Goal: Check status

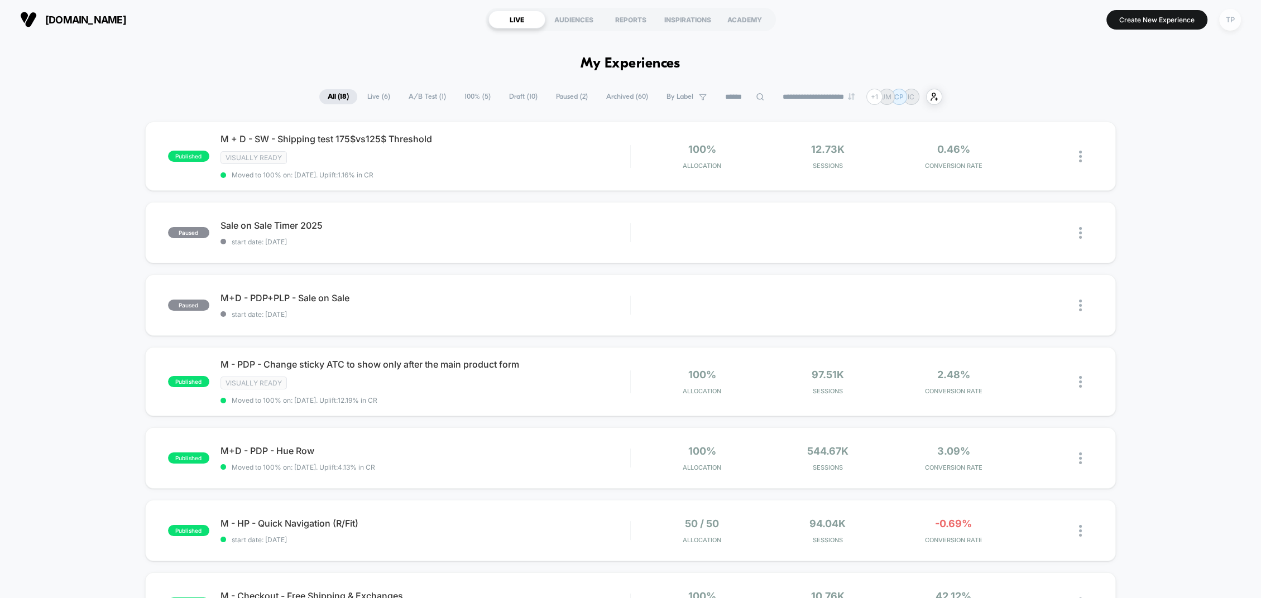
click at [1226, 21] on div "TP" at bounding box center [1230, 20] width 22 height 22
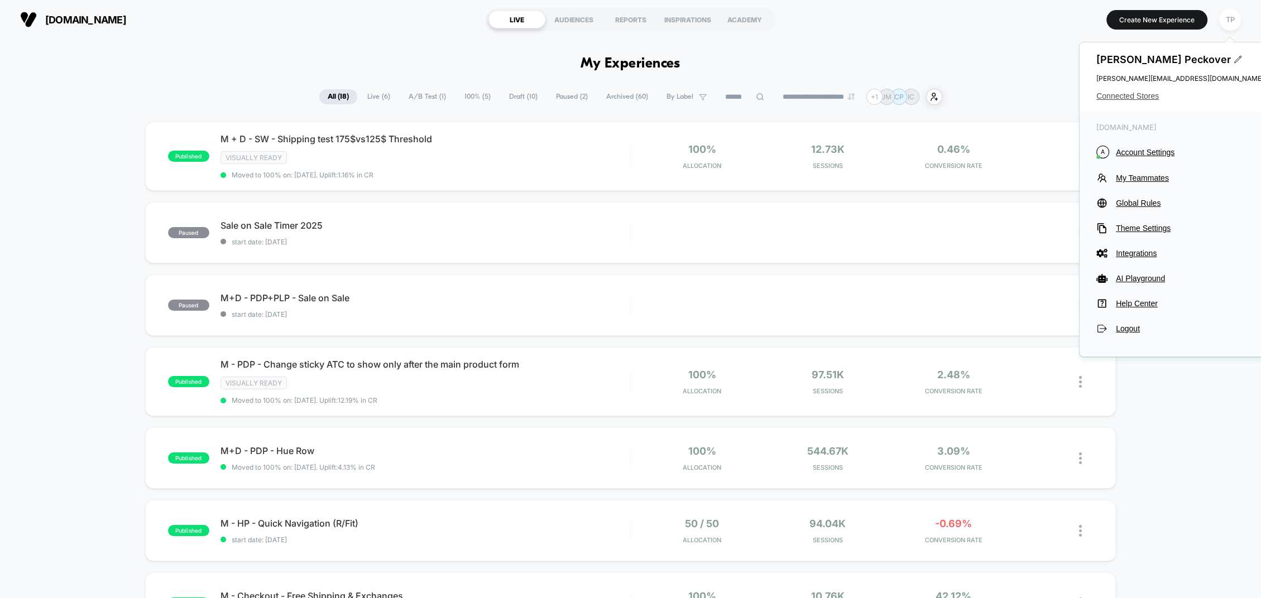
click at [1114, 97] on span "Connected Stores" at bounding box center [1179, 96] width 167 height 9
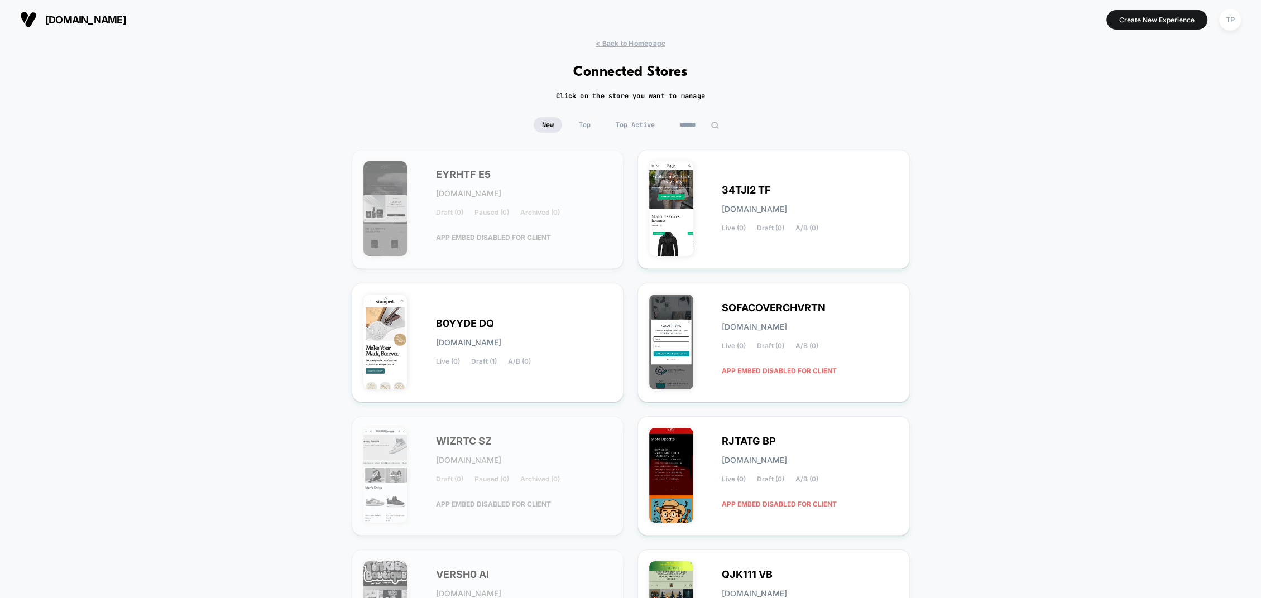
click at [713, 124] on img at bounding box center [715, 125] width 8 height 8
click at [700, 124] on input at bounding box center [700, 125] width 56 height 16
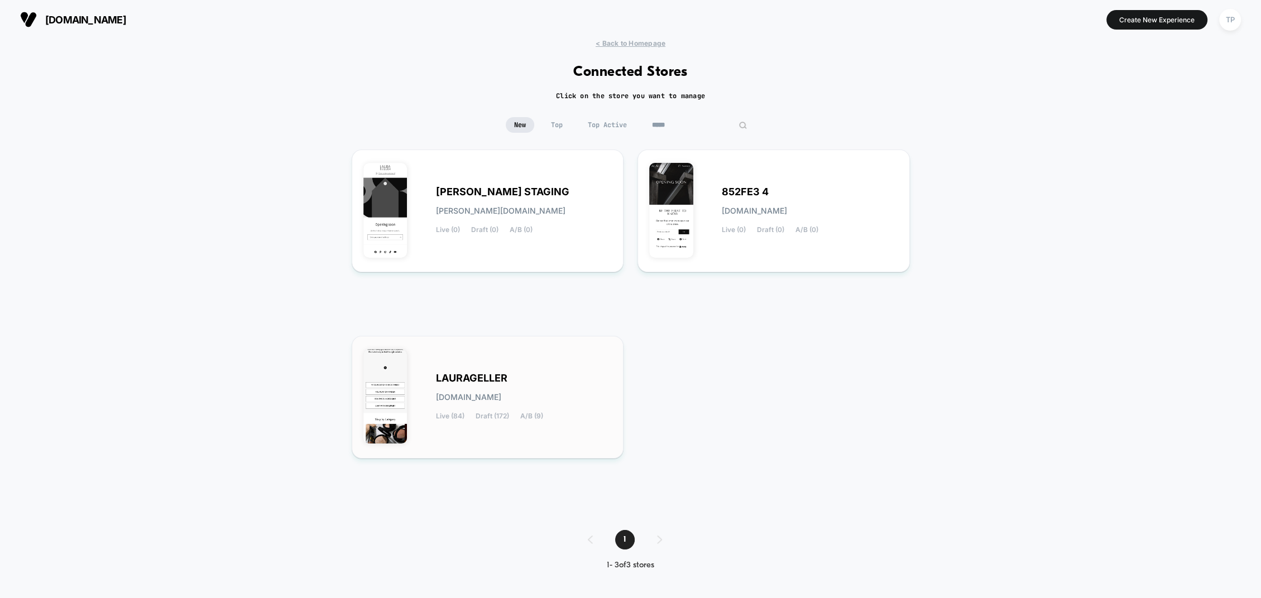
type input "*****"
click at [538, 373] on div "LAURAGELLER laurageller.myshopify.com Live (84) Draft (172) A/B (9)" at bounding box center [487, 397] width 249 height 99
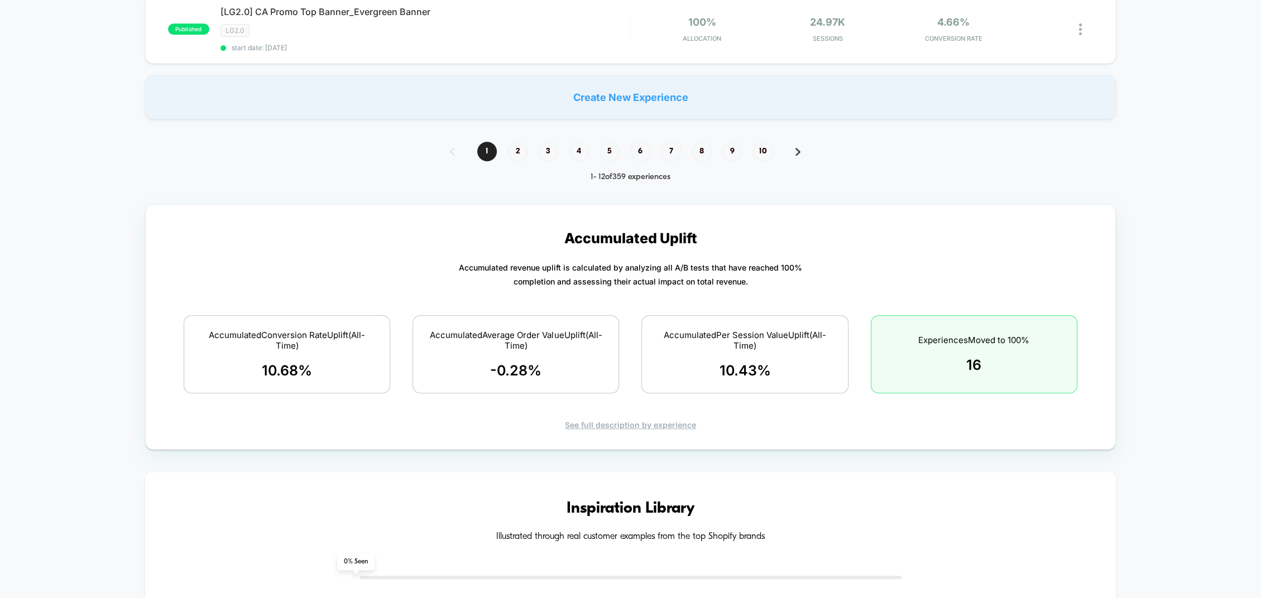
scroll to position [980, 0]
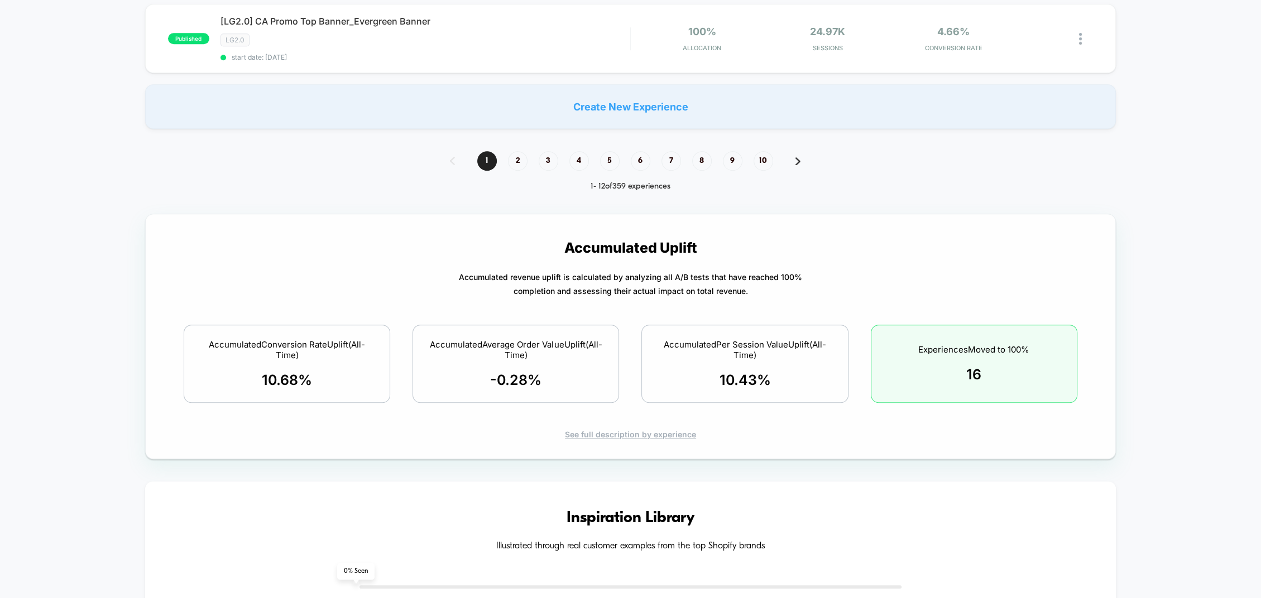
click at [634, 430] on div "See full description by experience" at bounding box center [630, 434] width 931 height 9
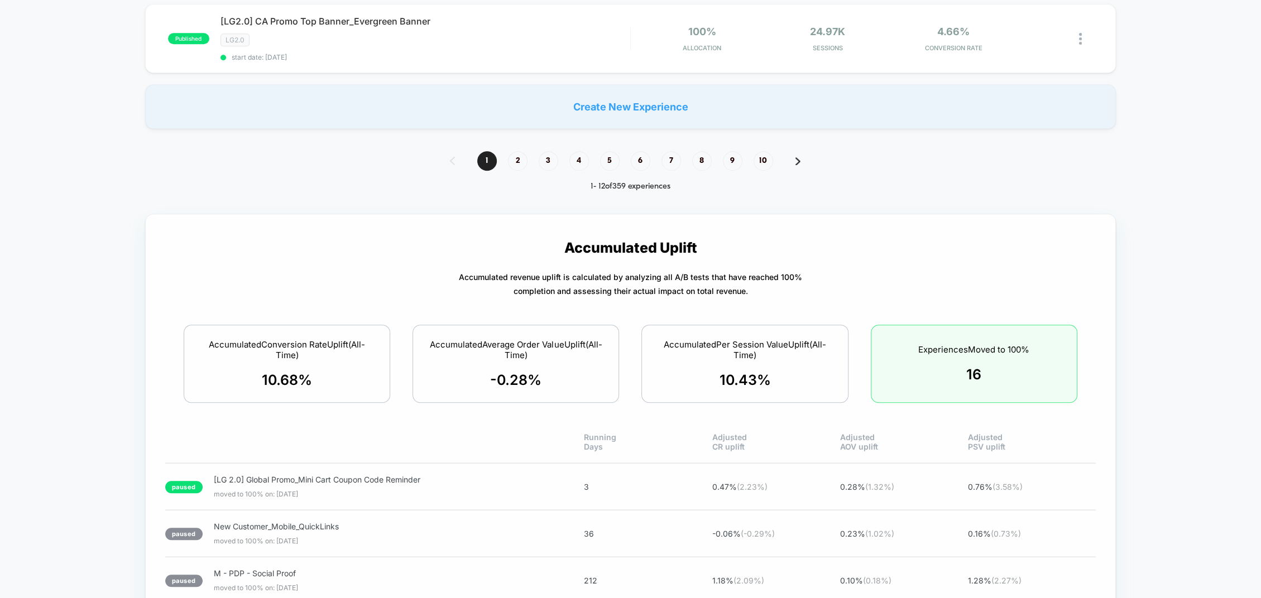
click at [524, 352] on div "Accumulated Average Order Value Uplift (All-Time) -0.28 %" at bounding box center [516, 364] width 207 height 78
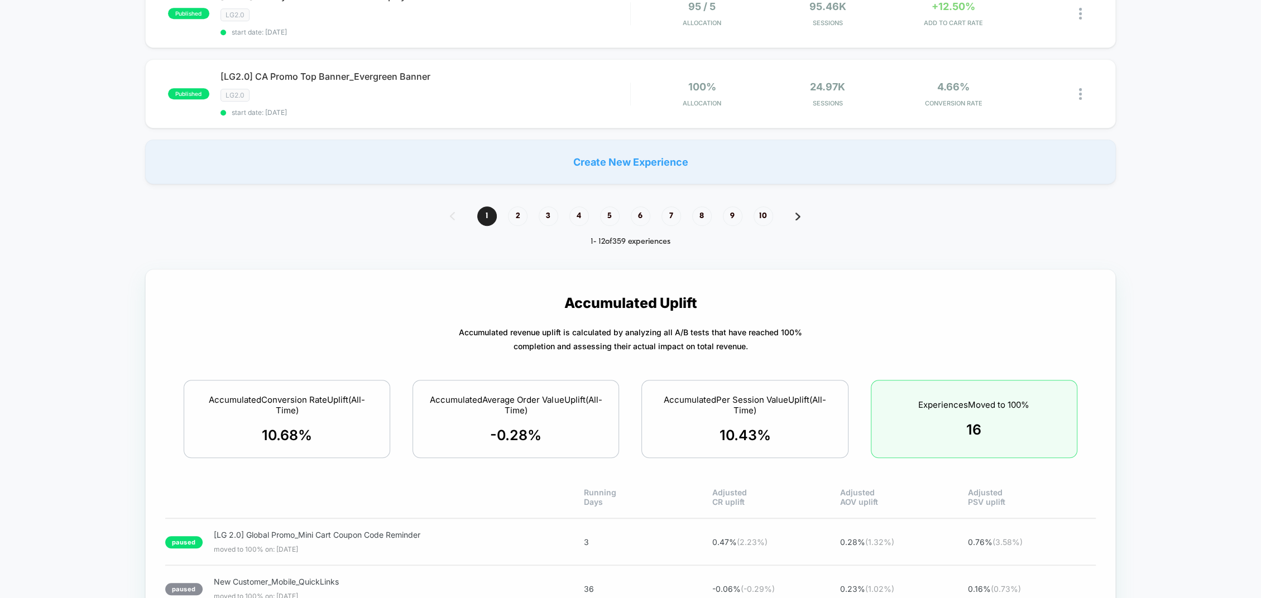
scroll to position [916, 0]
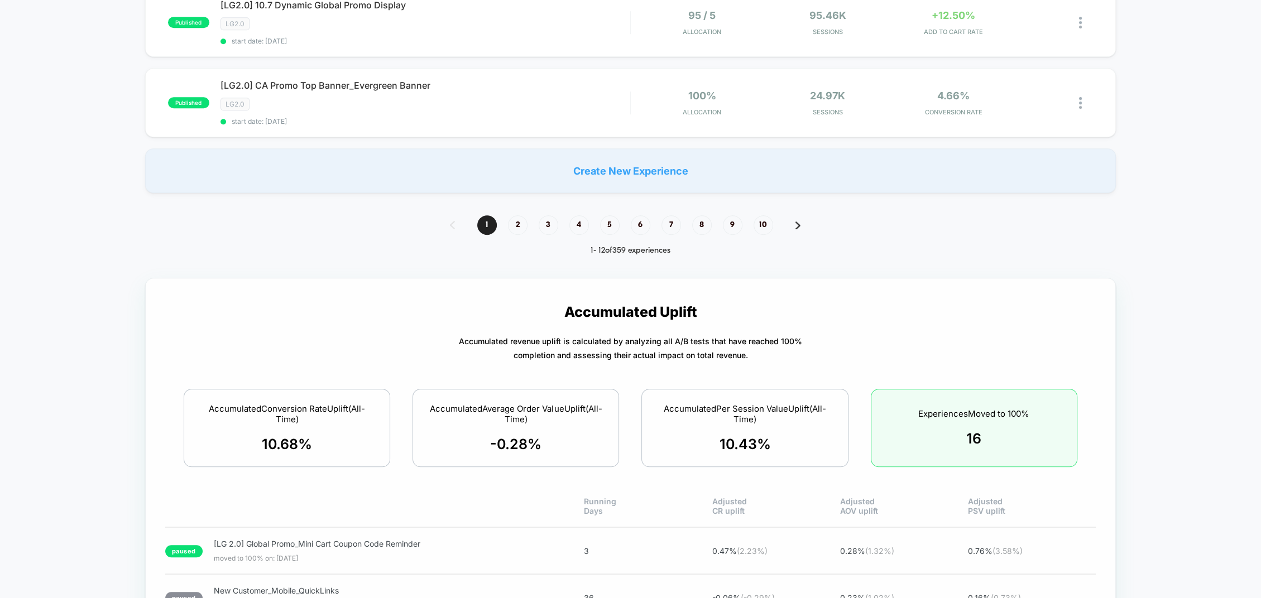
click at [331, 425] on div "Accumulated Conversion Rate Uplift (All-Time) 10.68 %" at bounding box center [287, 428] width 207 height 78
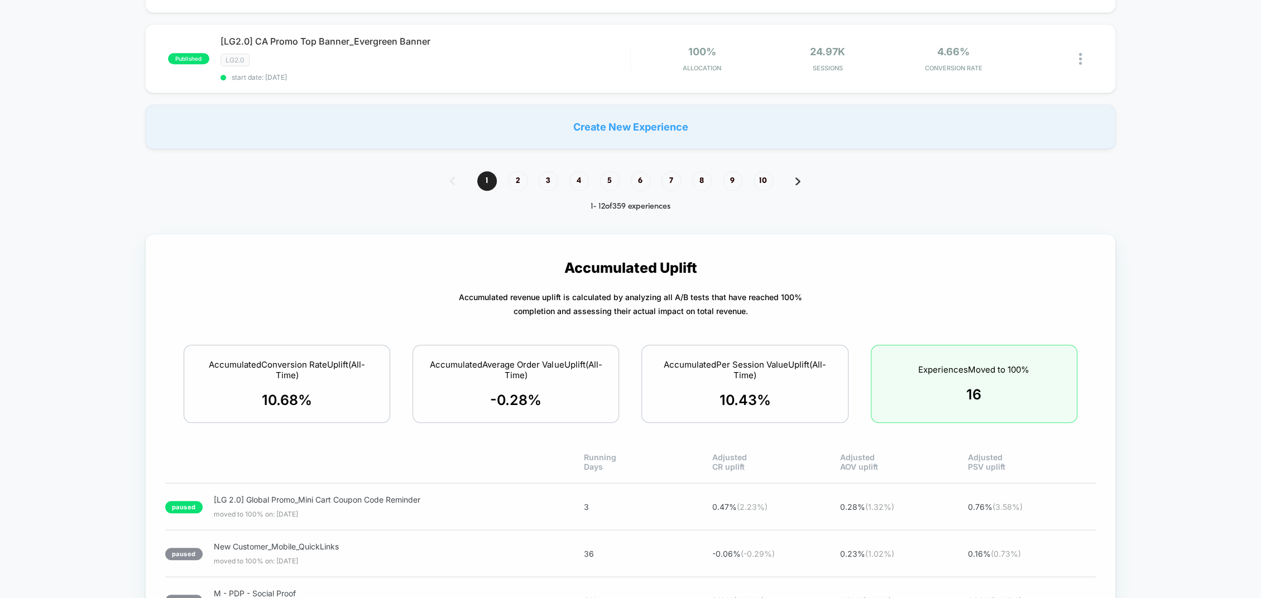
scroll to position [963, 0]
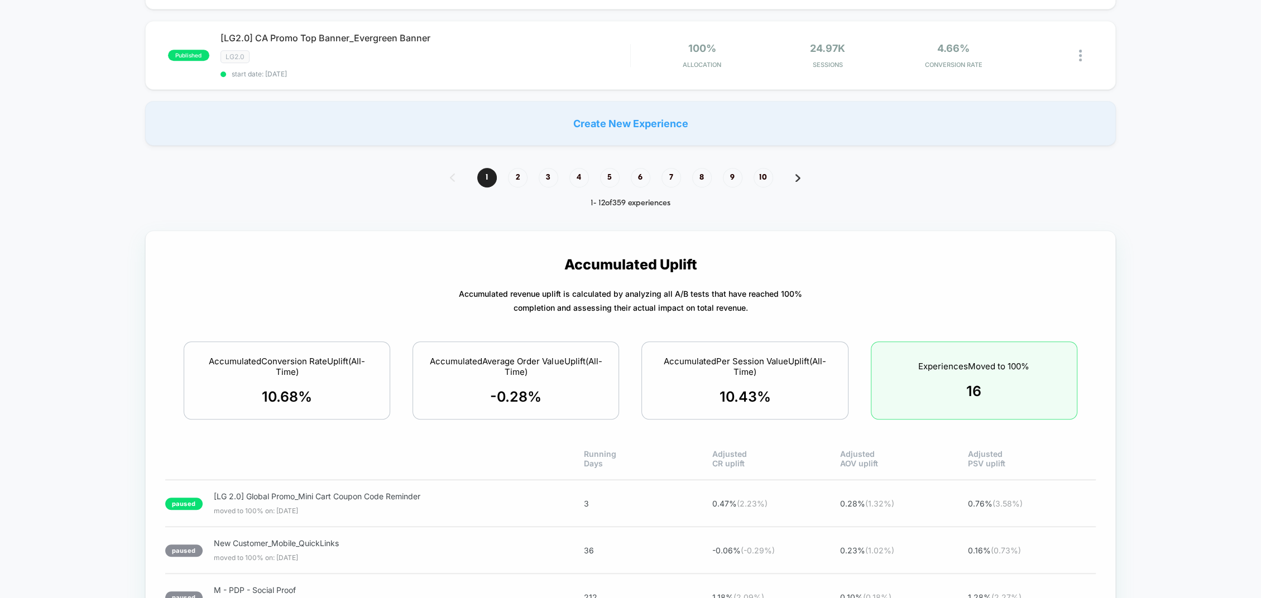
click at [957, 379] on div "Experiences Moved to 100% 16" at bounding box center [974, 381] width 207 height 78
click at [771, 382] on div "Accumulated Per Session Value Uplift (All-Time) 10.43 %" at bounding box center [744, 381] width 207 height 78
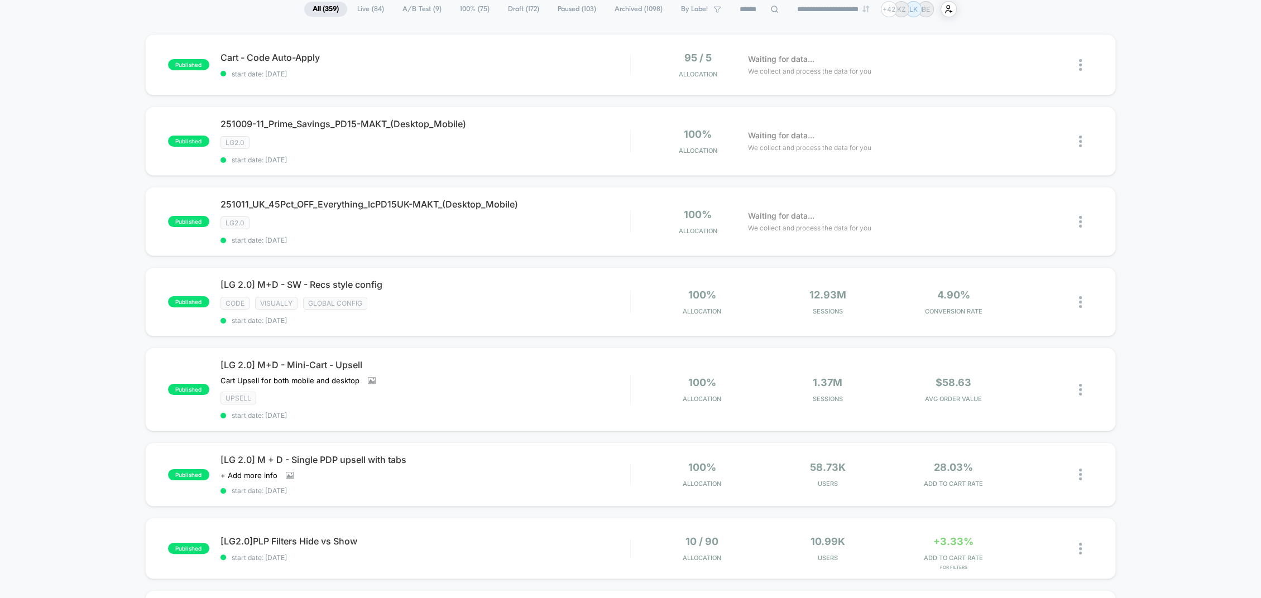
scroll to position [0, 0]
